Goal: Task Accomplishment & Management: Complete application form

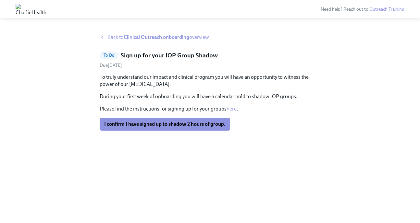
click at [135, 38] on strong "Clinical Outreach onboarding" at bounding box center [157, 37] width 66 height 6
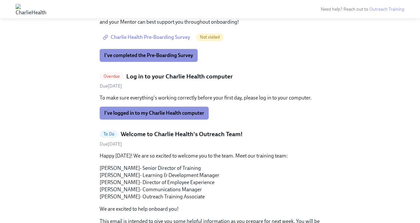
scroll to position [247, 0]
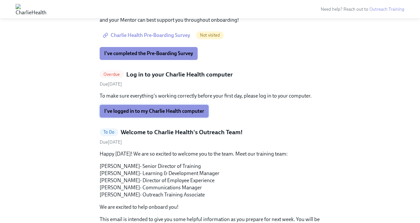
click at [119, 110] on span "I've logged in to my Charlie Health computer" at bounding box center [154, 111] width 100 height 6
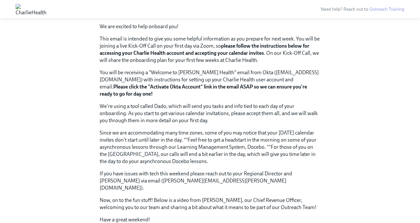
scroll to position [0, 0]
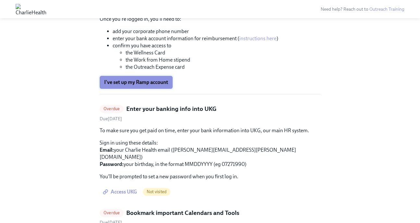
click at [119, 86] on span "I've set up my Ramp account" at bounding box center [136, 82] width 64 height 6
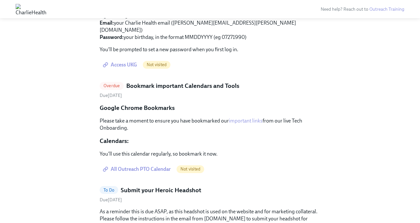
scroll to position [1509, 0]
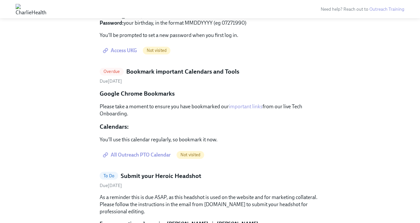
click at [145, 53] on span "Not visited" at bounding box center [157, 50] width 28 height 5
click at [133, 54] on span "Access UKG" at bounding box center [120, 50] width 33 height 6
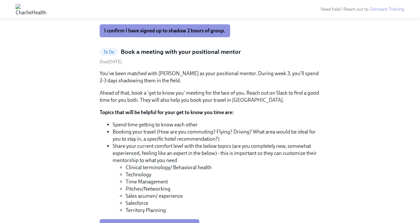
scroll to position [1932, 0]
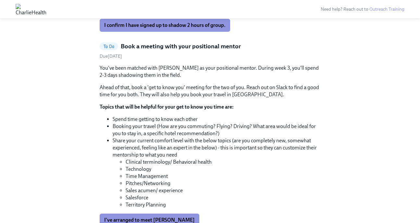
click at [228, 13] on link "here" at bounding box center [232, 10] width 10 height 6
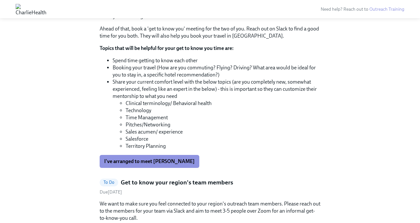
scroll to position [1989, 0]
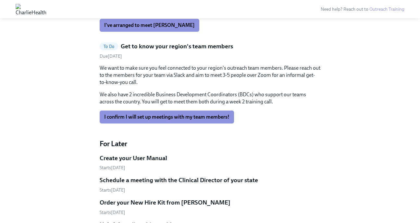
scroll to position [2048, 0]
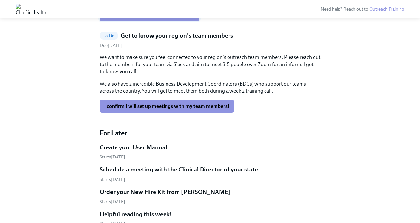
click at [144, 18] on span "I've arranged to meet [PERSON_NAME]" at bounding box center [149, 14] width 91 height 6
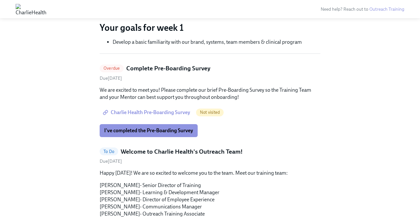
scroll to position [168, 0]
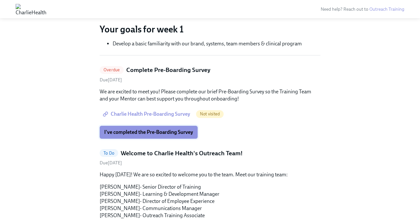
click at [137, 132] on span "I've completed the Pre-Boarding Survey" at bounding box center [148, 132] width 89 height 6
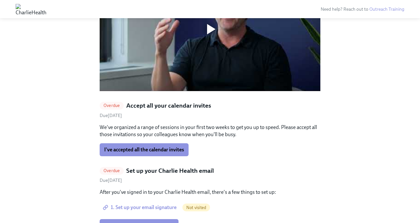
scroll to position [646, 0]
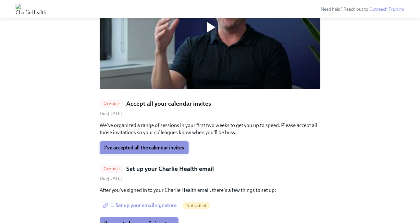
click at [136, 145] on span "I've accepted all the calendar invites" at bounding box center [144, 148] width 80 height 6
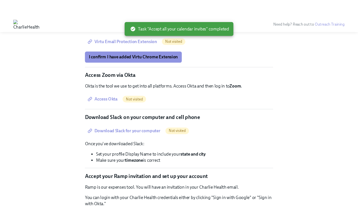
scroll to position [1089, 0]
